Goal: Information Seeking & Learning: Learn about a topic

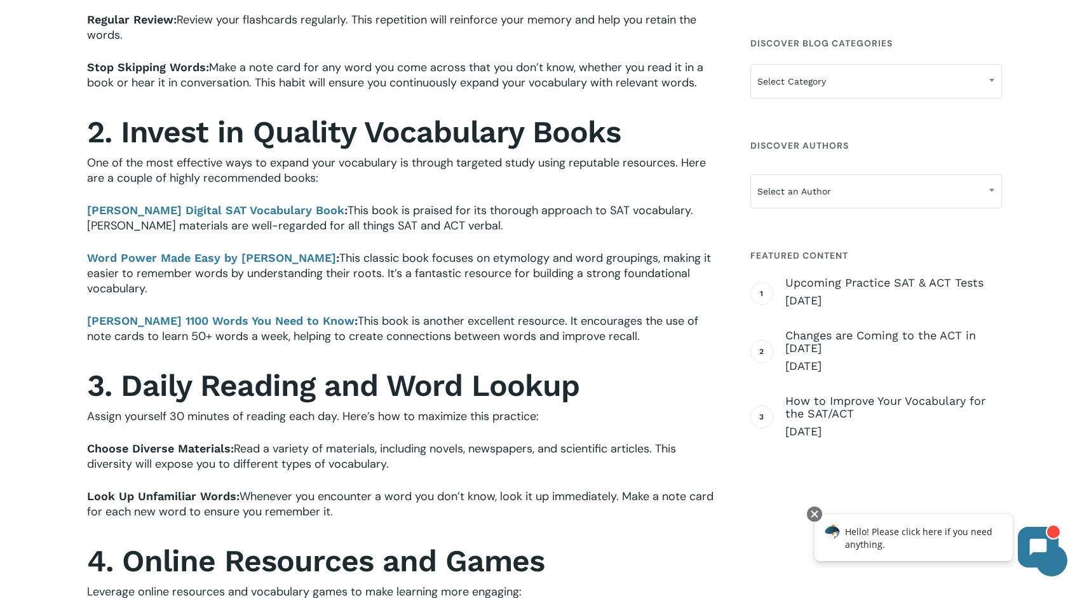
scroll to position [572, 0]
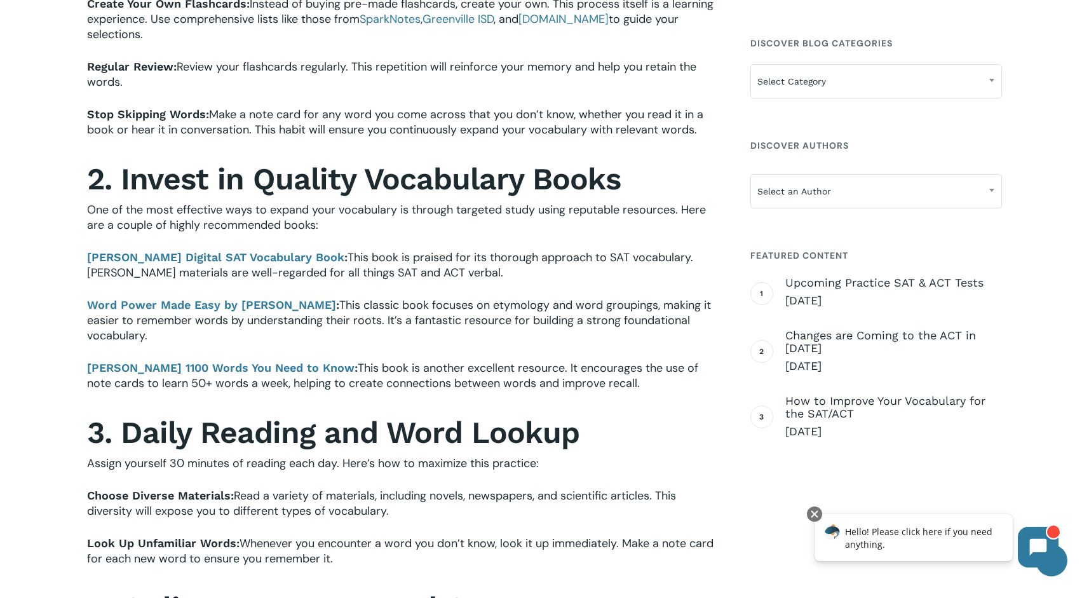
click at [300, 259] on b "[PERSON_NAME] Digital SAT Vocabulary Book" at bounding box center [215, 256] width 257 height 13
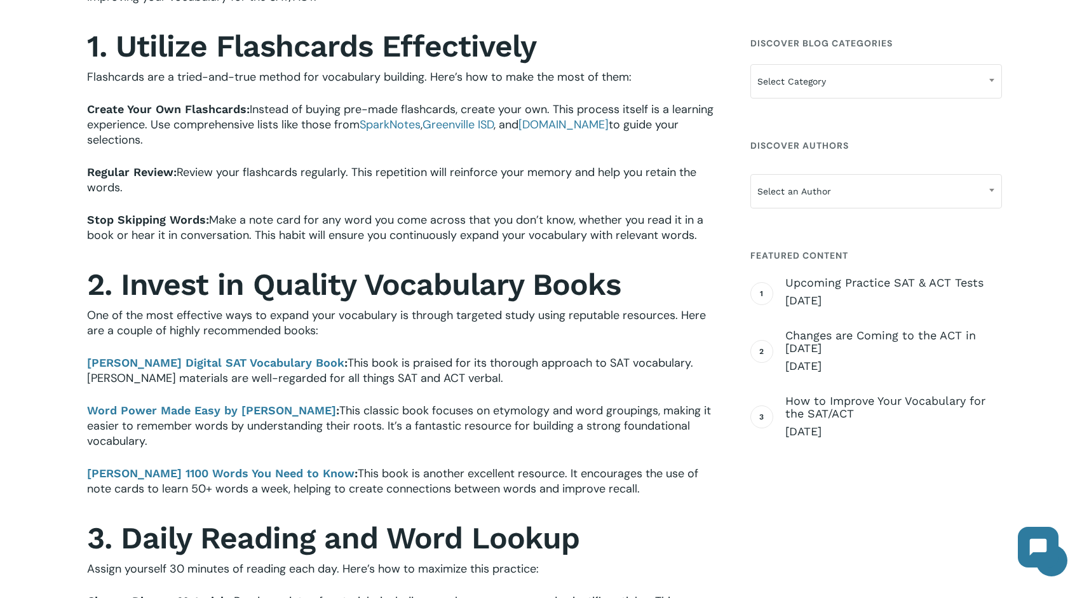
scroll to position [508, 0]
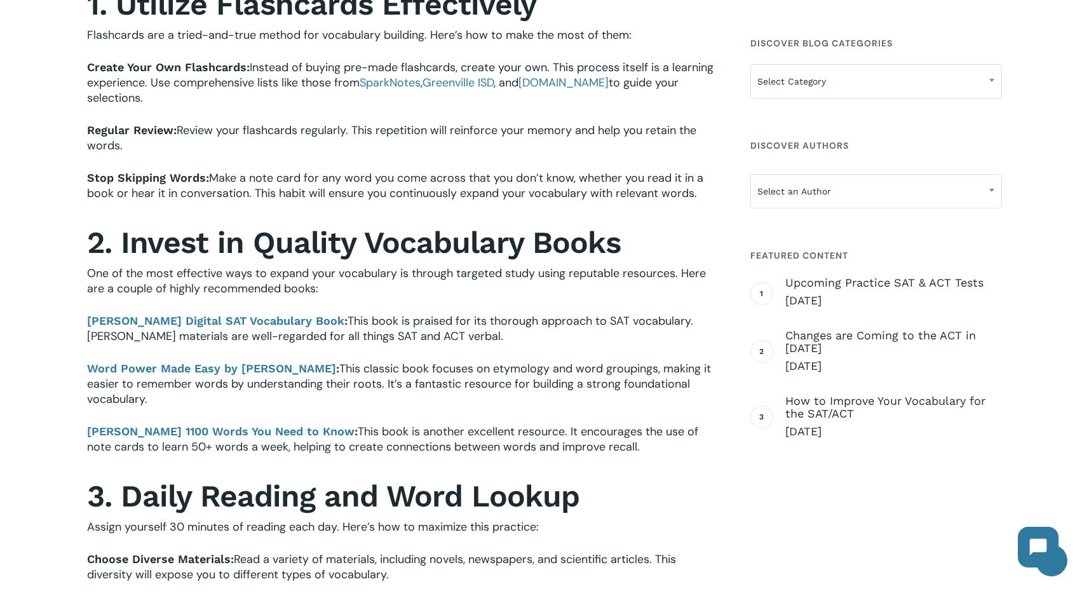
click at [173, 433] on b "[PERSON_NAME] 1100 Words You Need to Know" at bounding box center [221, 431] width 268 height 13
